Goal: Task Accomplishment & Management: Complete application form

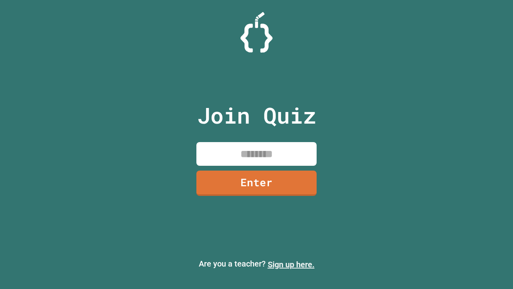
click at [291, 264] on link "Sign up here." at bounding box center [291, 265] width 47 height 10
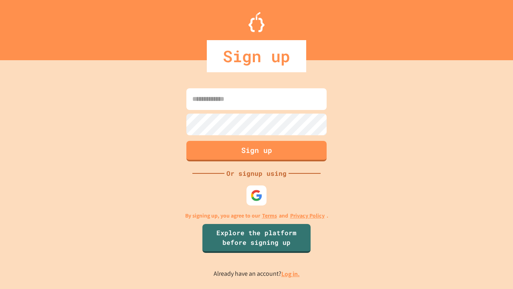
click at [291, 274] on link "Log in." at bounding box center [291, 274] width 18 height 8
